Goal: Task Accomplishment & Management: Use online tool/utility

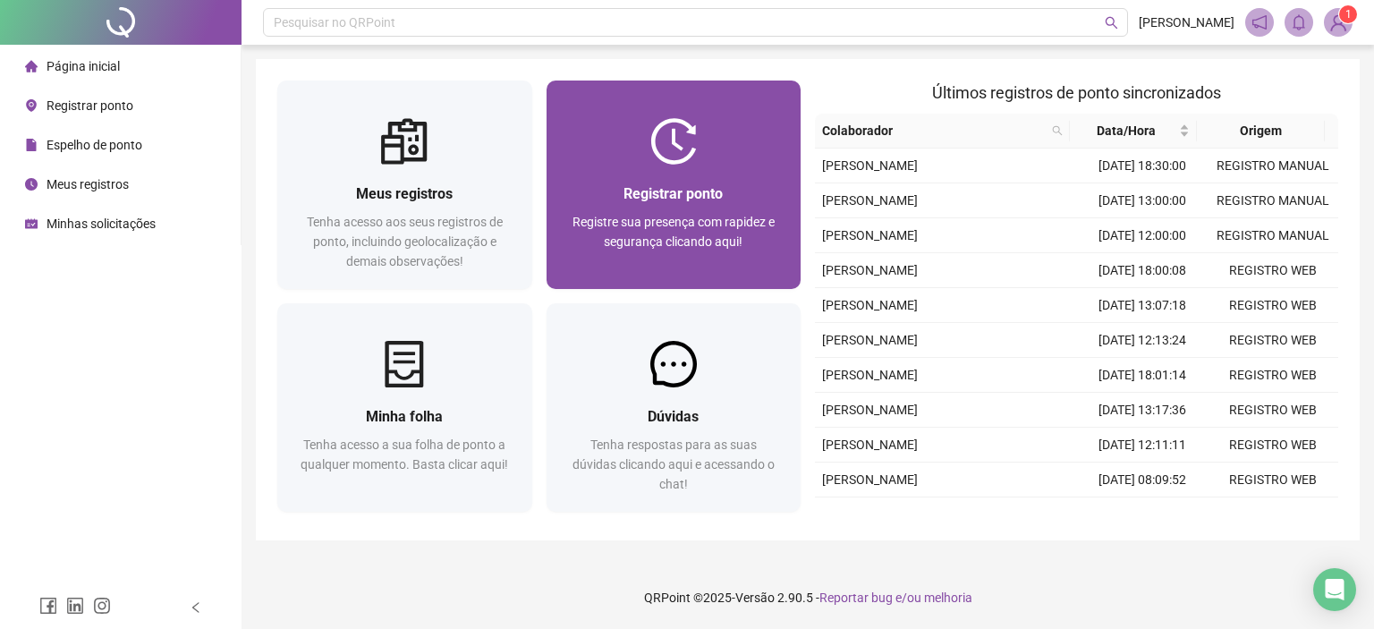
click at [725, 239] on span "Registre sua presença com rapidez e segurança clicando aqui!" at bounding box center [674, 232] width 202 height 34
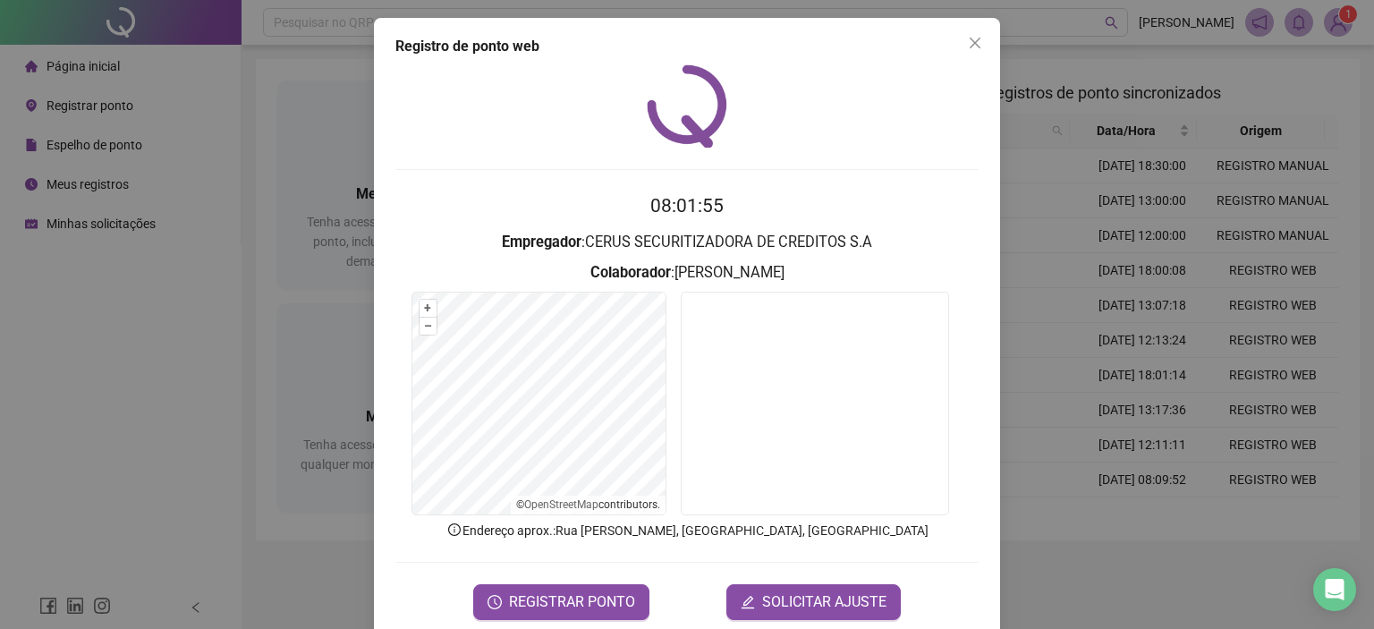
drag, startPoint x: 970, startPoint y: 42, endPoint x: 862, endPoint y: 335, distance: 312.4
click at [970, 42] on icon "close" at bounding box center [975, 43] width 14 height 14
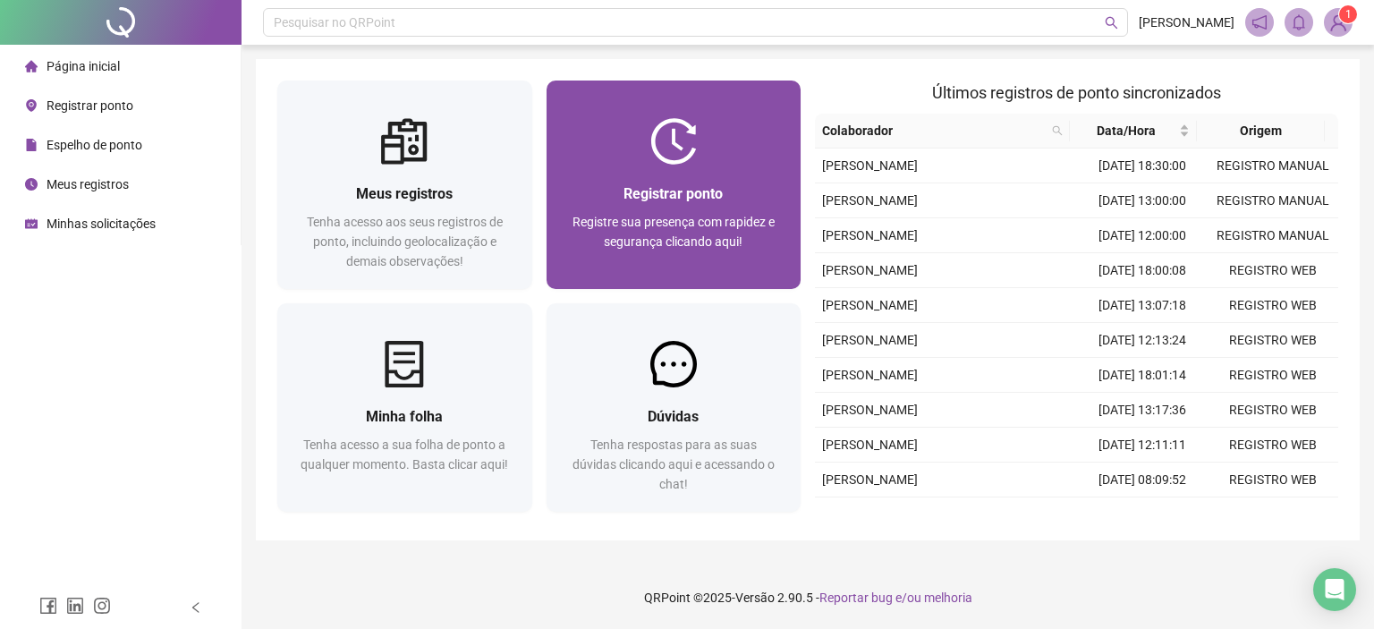
click at [700, 182] on div "Registrar ponto" at bounding box center [674, 193] width 212 height 22
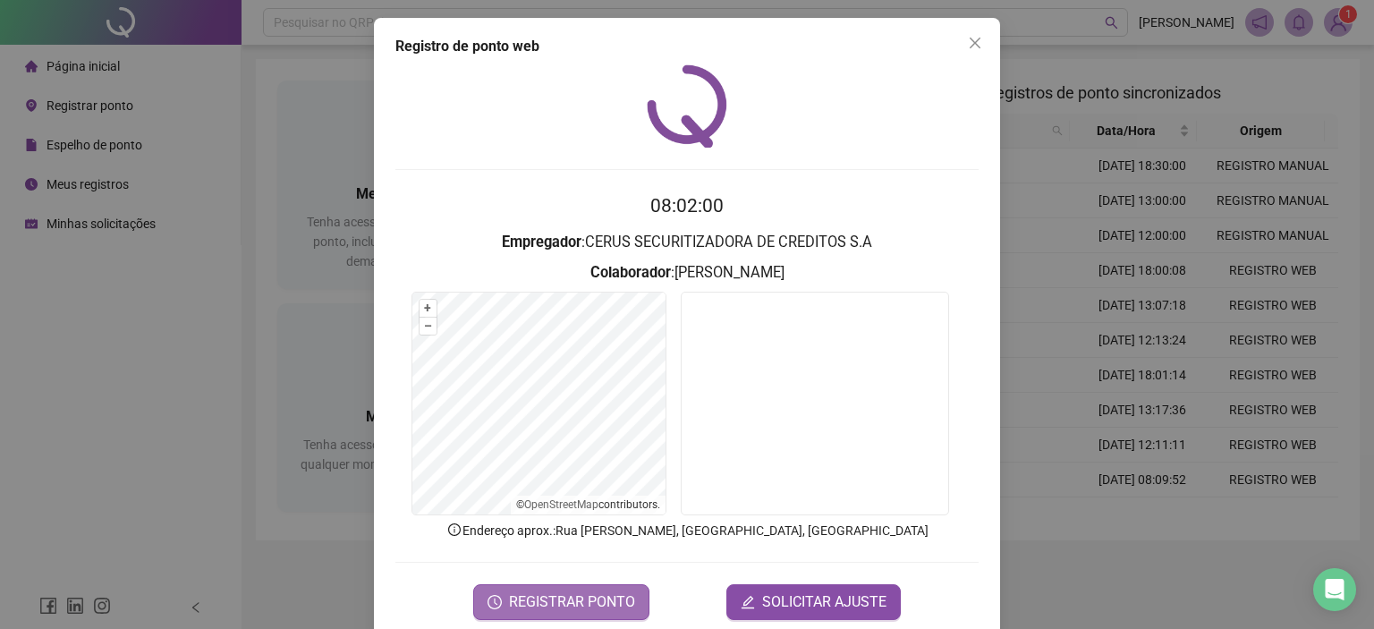
click at [546, 600] on span "REGISTRAR PONTO" at bounding box center [572, 601] width 126 height 21
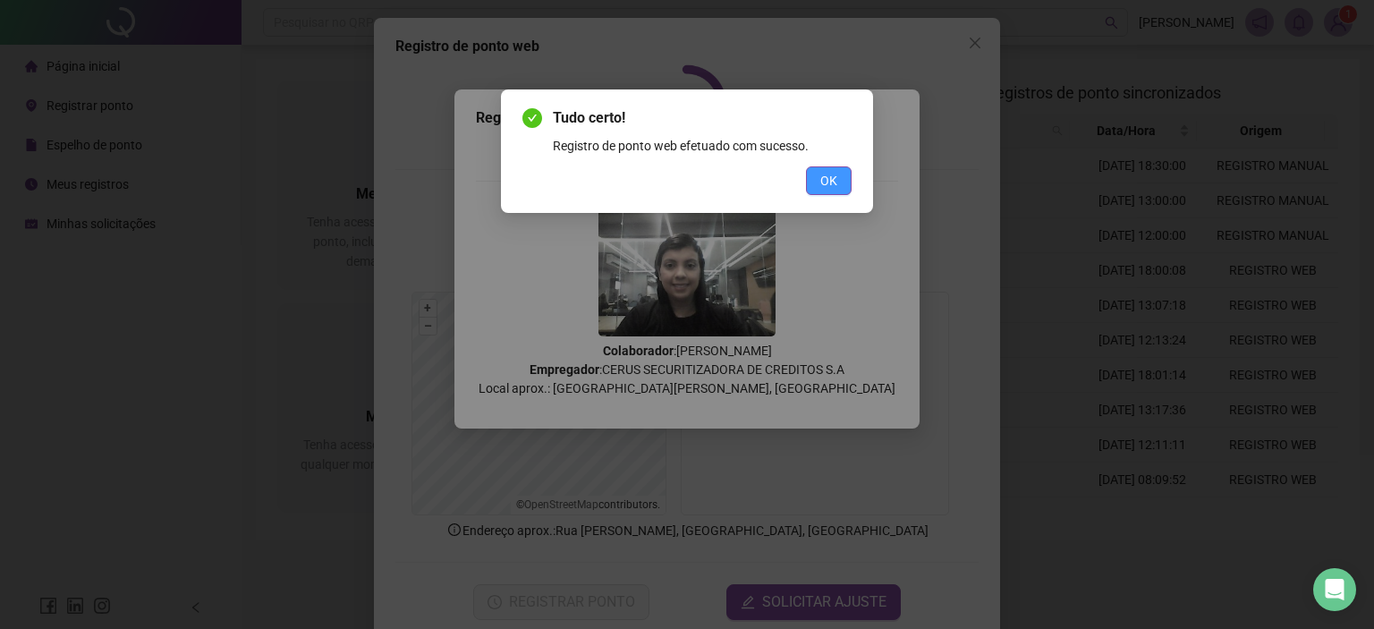
click at [824, 174] on span "OK" at bounding box center [828, 181] width 17 height 20
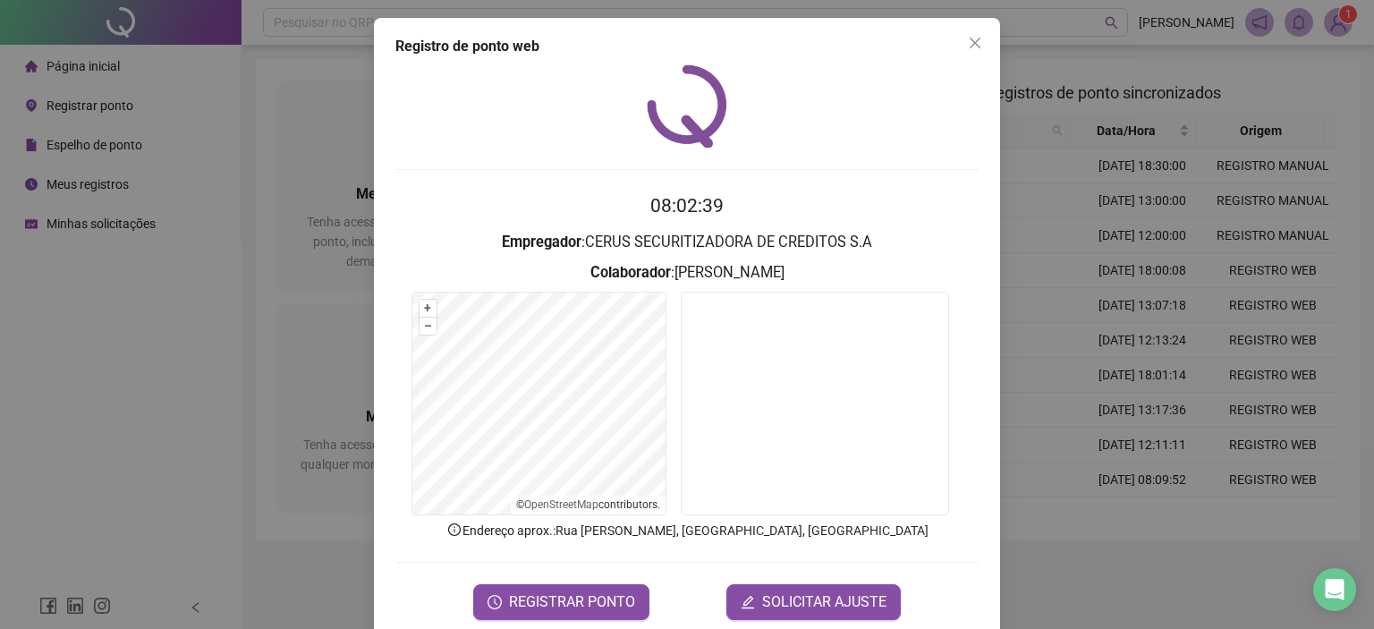
click at [968, 42] on icon "close" at bounding box center [975, 43] width 14 height 14
